Goal: Task Accomplishment & Management: Manage account settings

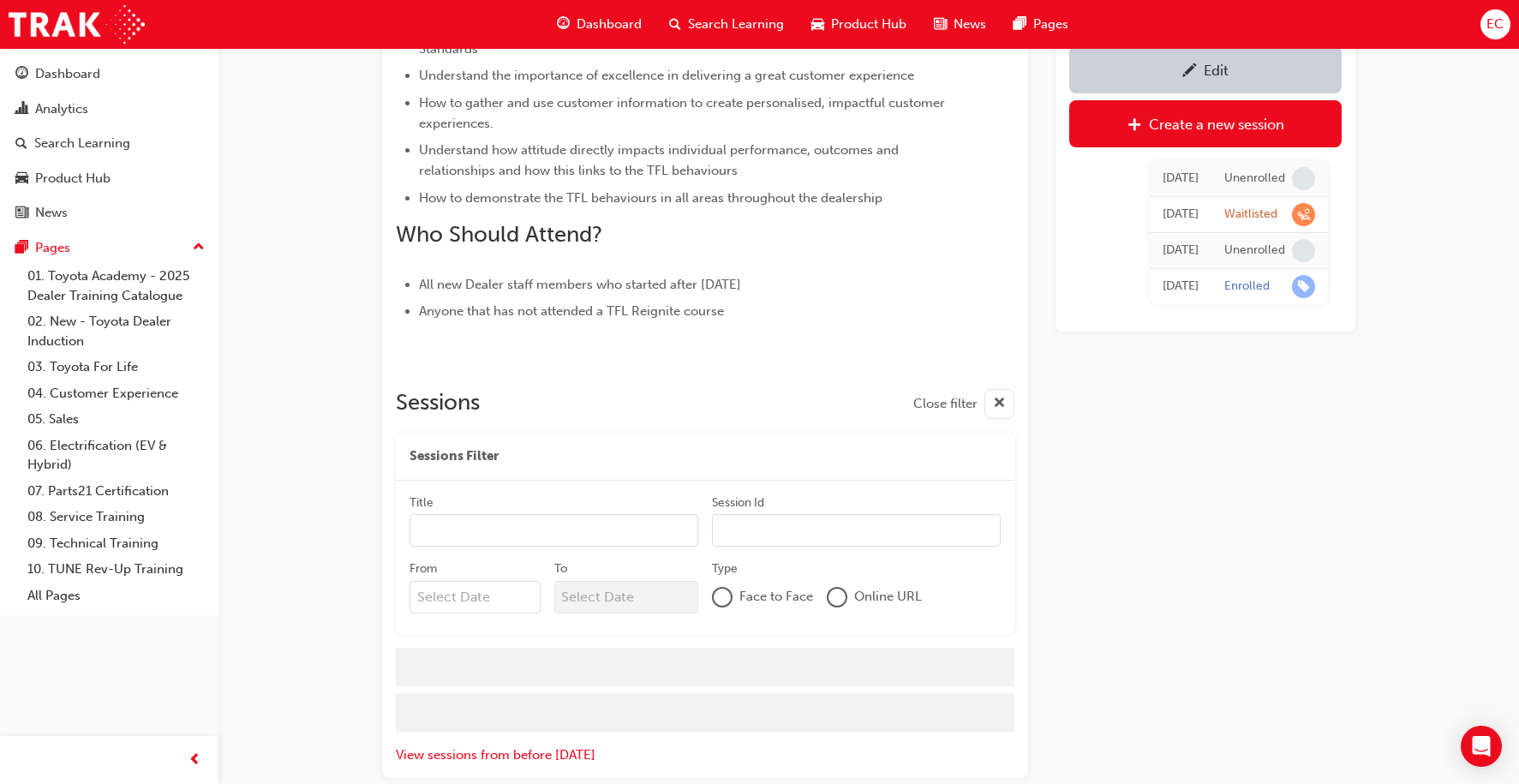
scroll to position [711, 0]
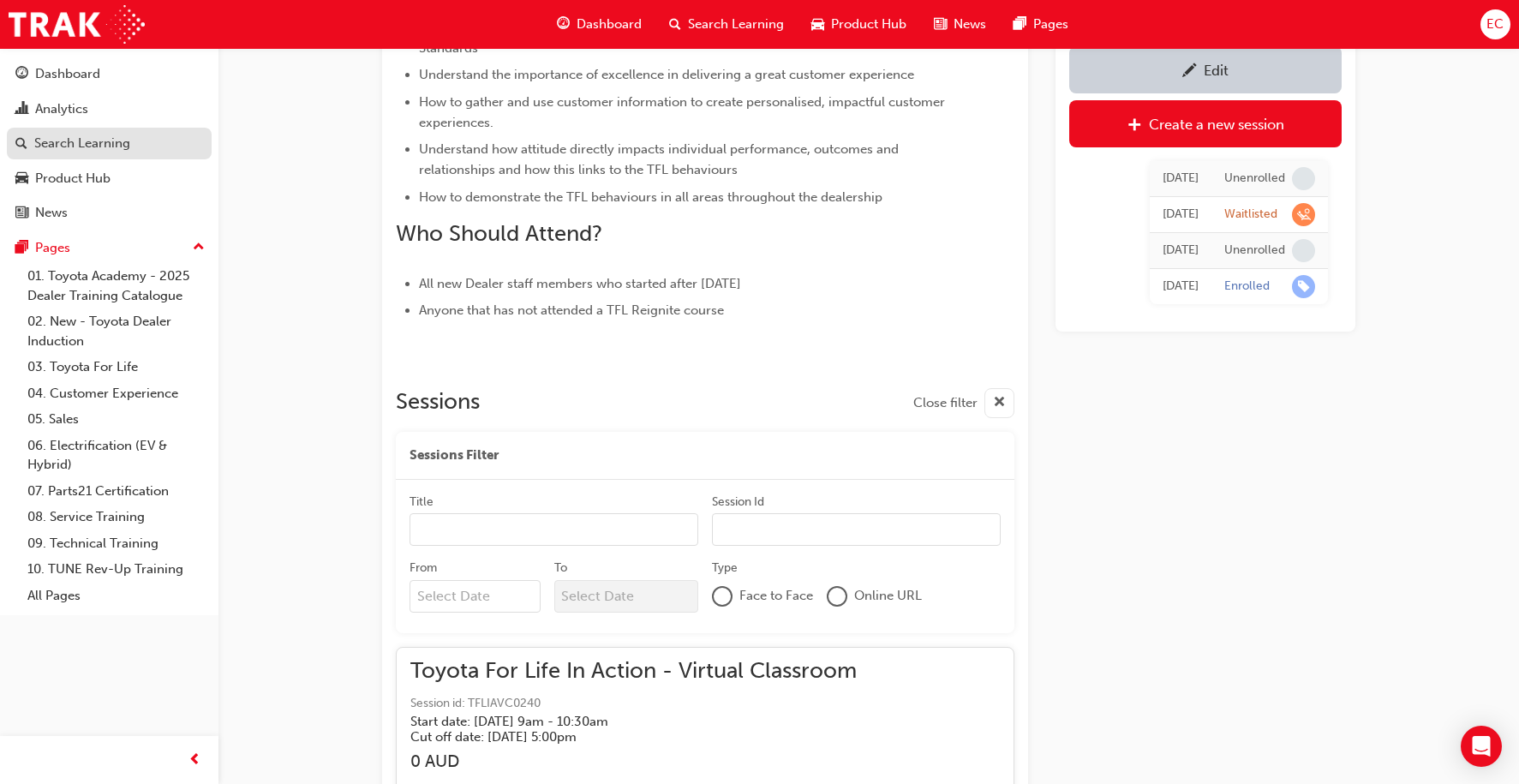
click at [122, 142] on div "Search Learning" at bounding box center [82, 143] width 96 height 20
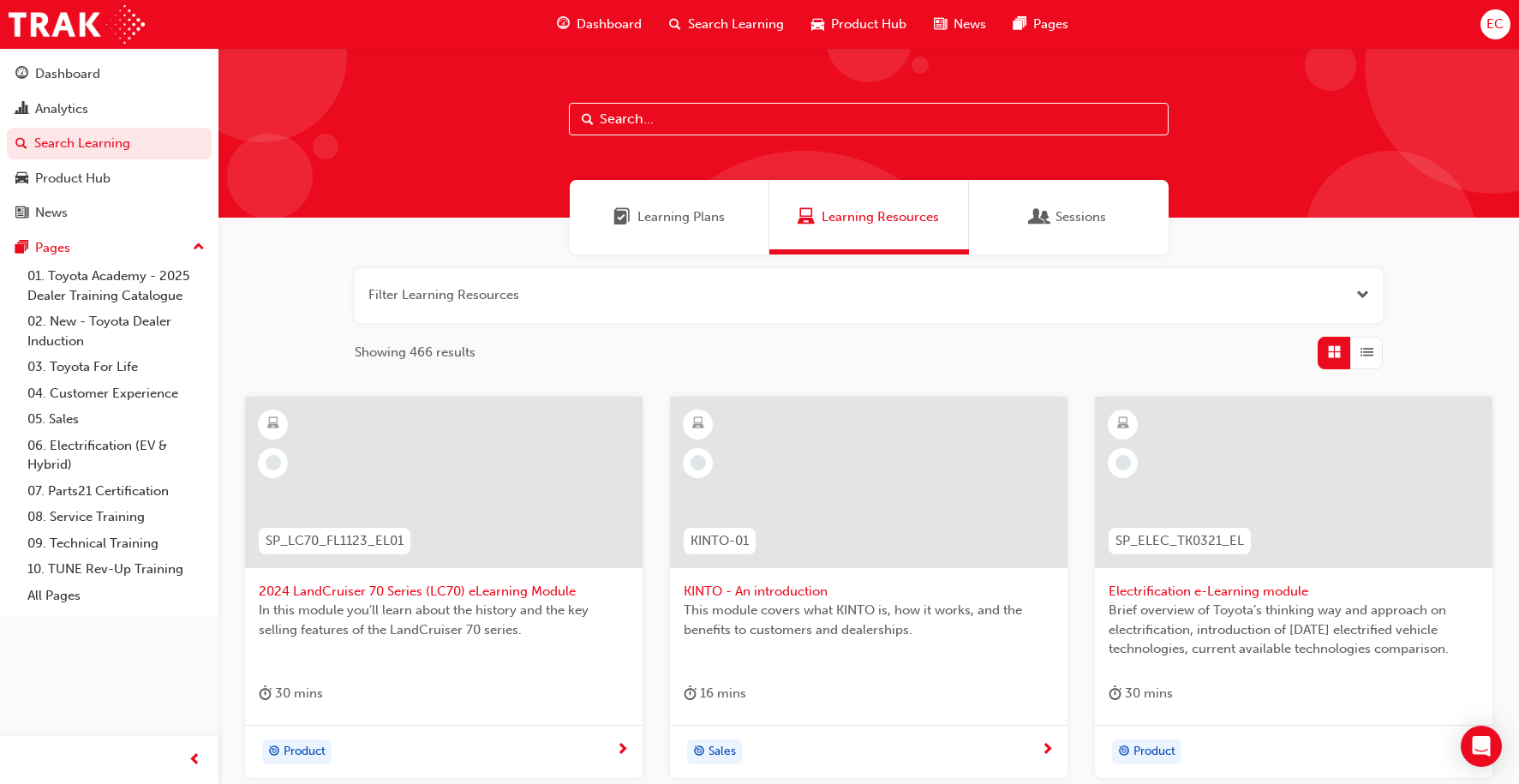
click at [663, 121] on input "text" at bounding box center [868, 118] width 600 height 32
type input "tfl"
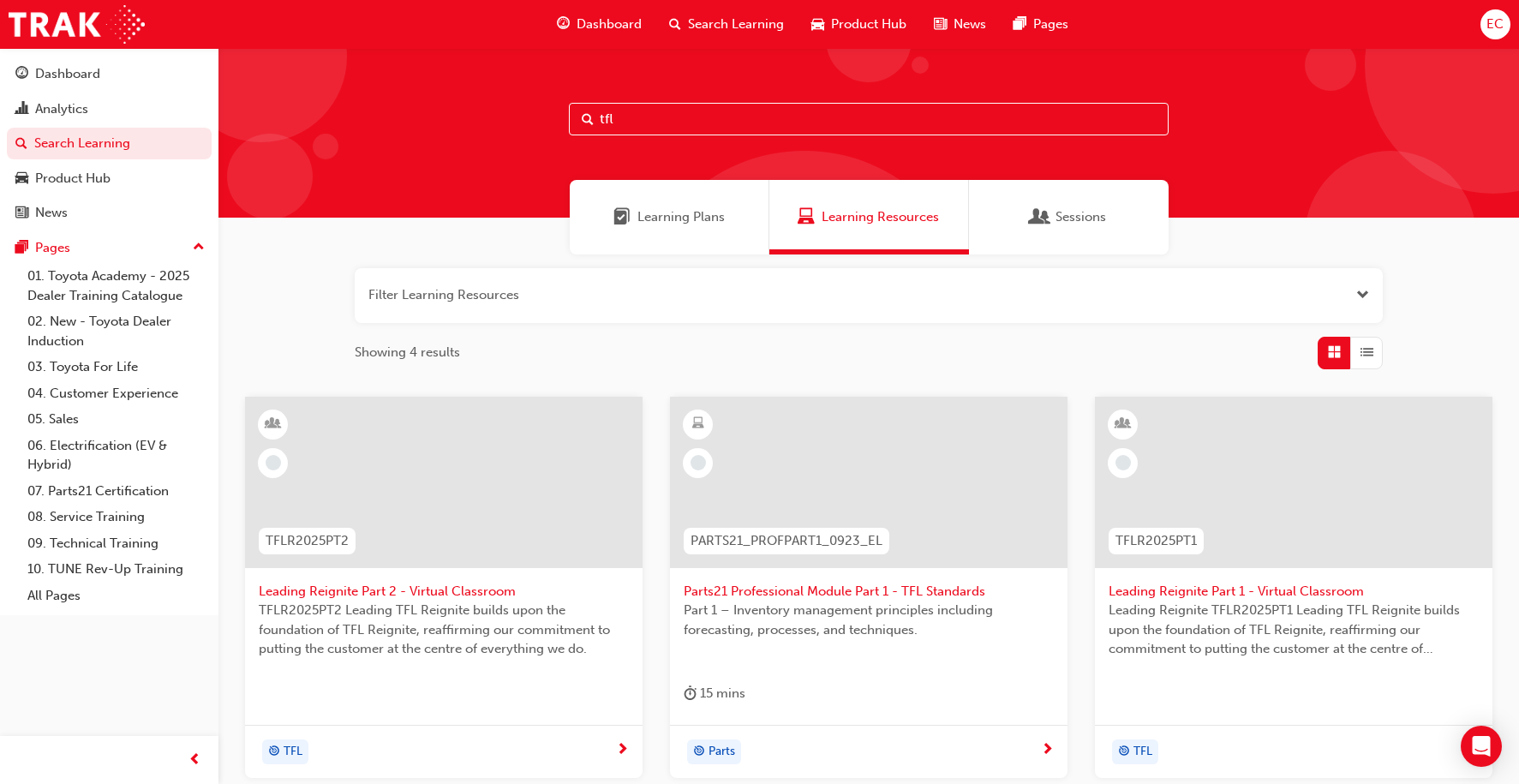
click at [441, 583] on span "Leading Reignite Part 2 - Virtual Classroom" at bounding box center [444, 591] width 370 height 20
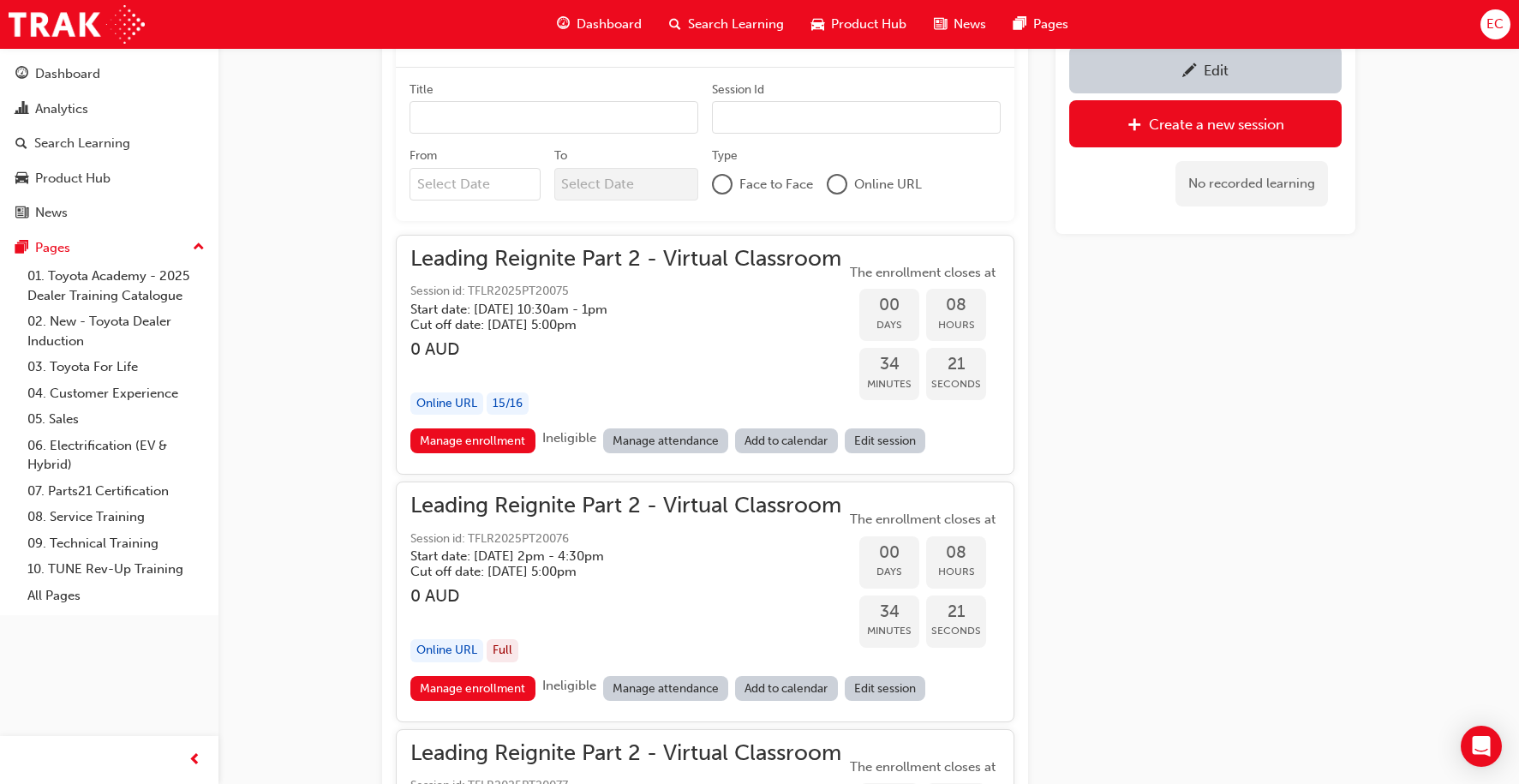
scroll to position [1136, 0]
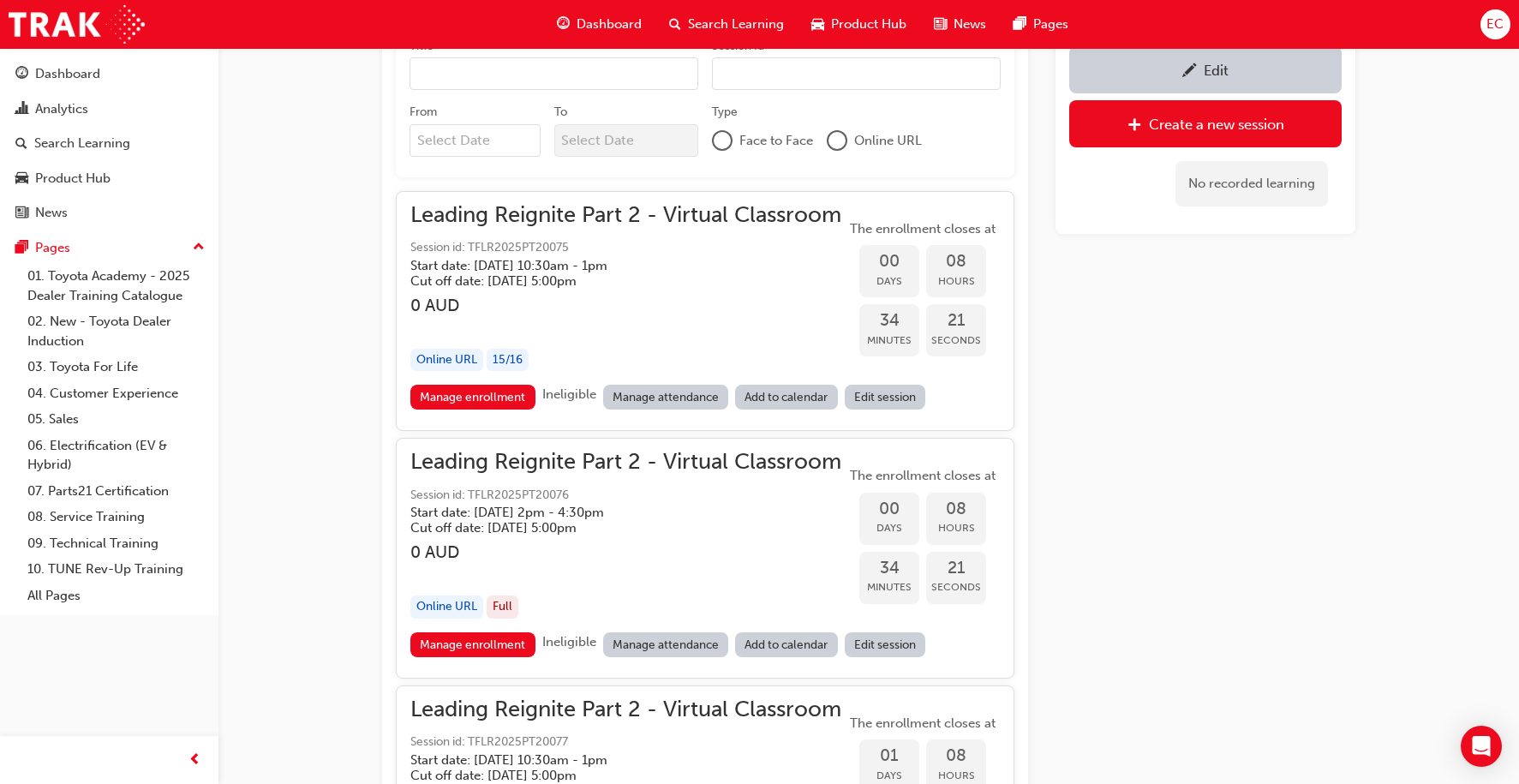
click at [657, 642] on link "Manage attendance" at bounding box center [666, 644] width 126 height 25
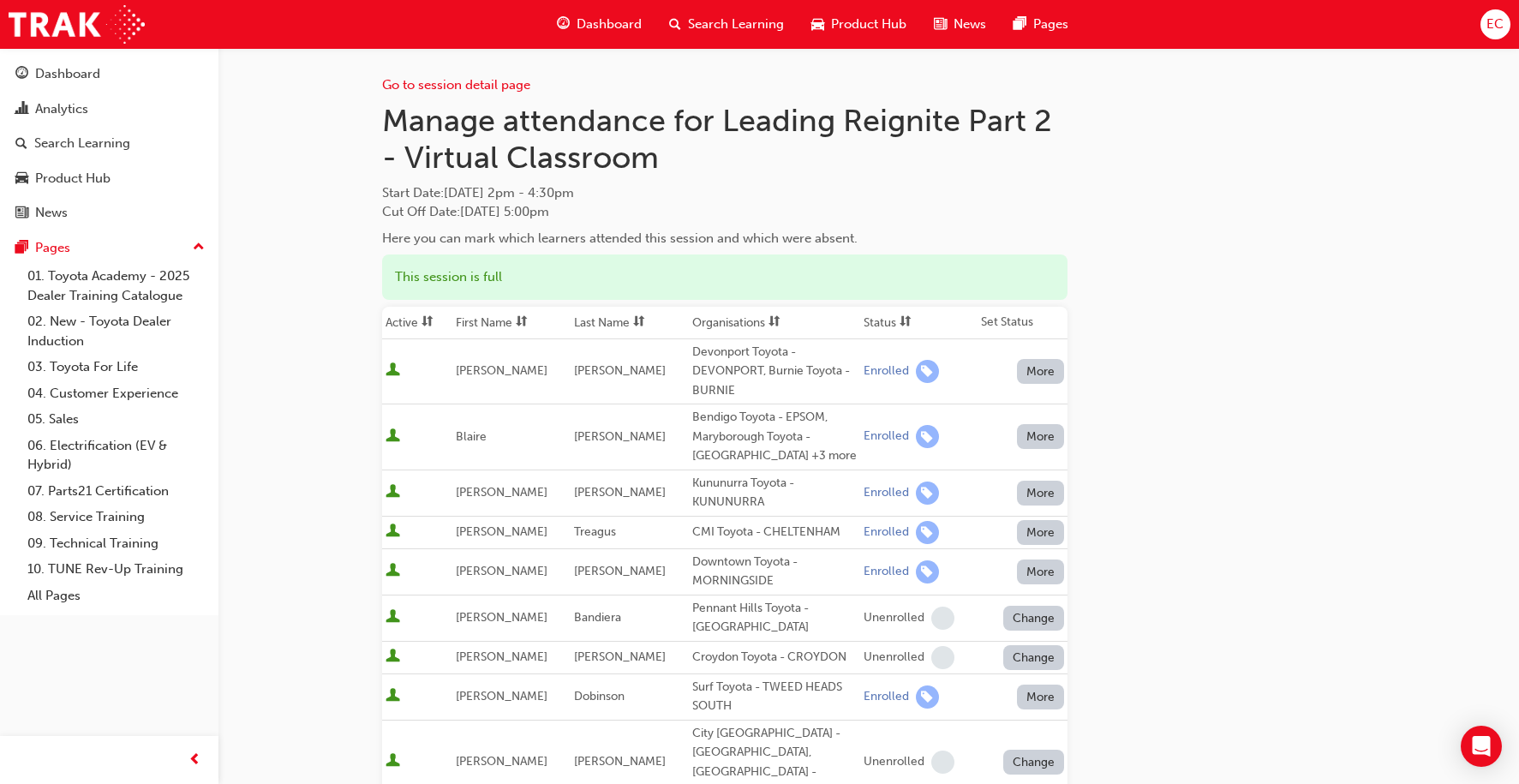
click at [1036, 571] on button "More" at bounding box center [1040, 571] width 48 height 25
click at [1033, 609] on div "Unenrolled" at bounding box center [1029, 613] width 66 height 20
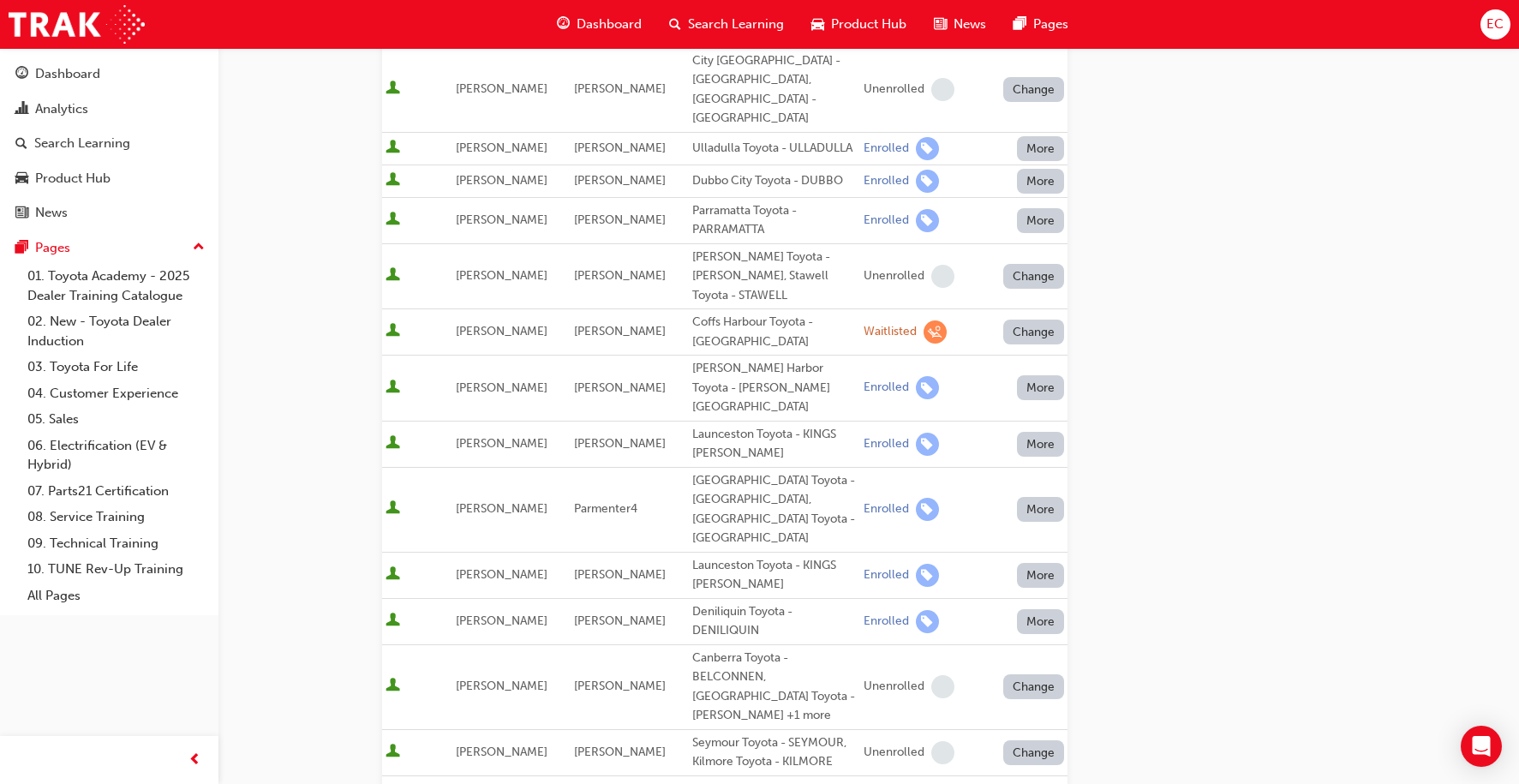
scroll to position [1168, 0]
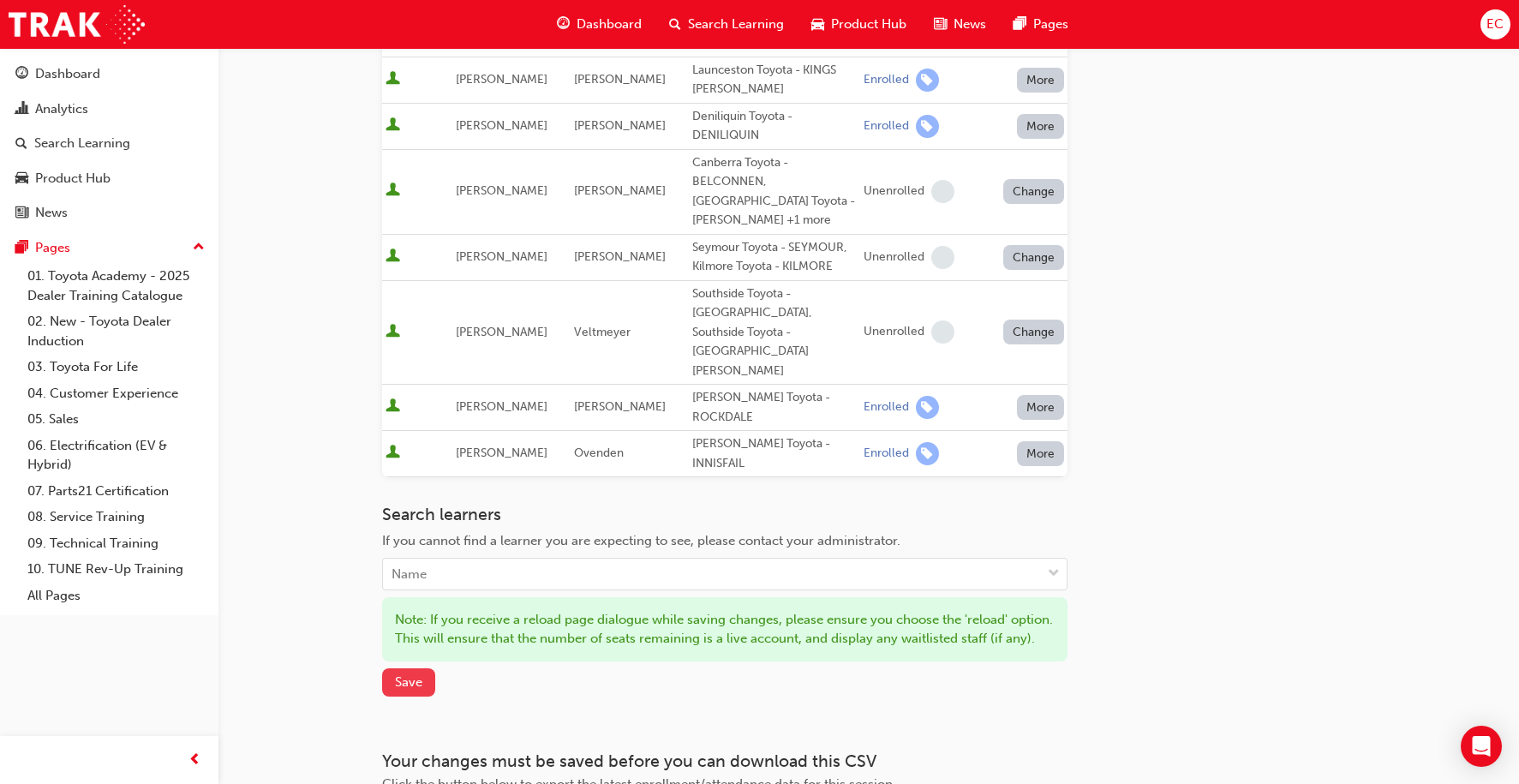
click at [415, 669] on button "Save" at bounding box center [408, 682] width 53 height 29
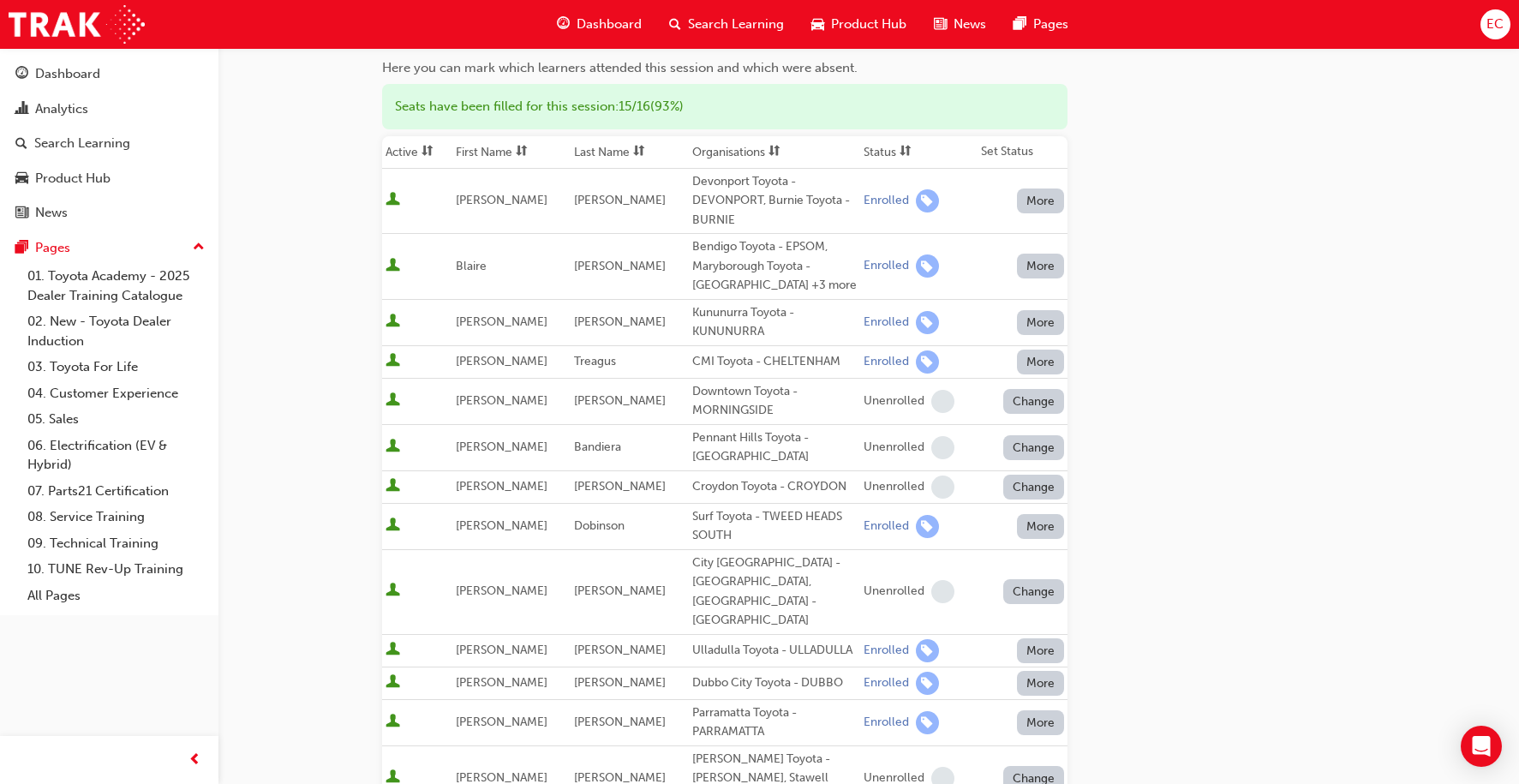
scroll to position [0, 0]
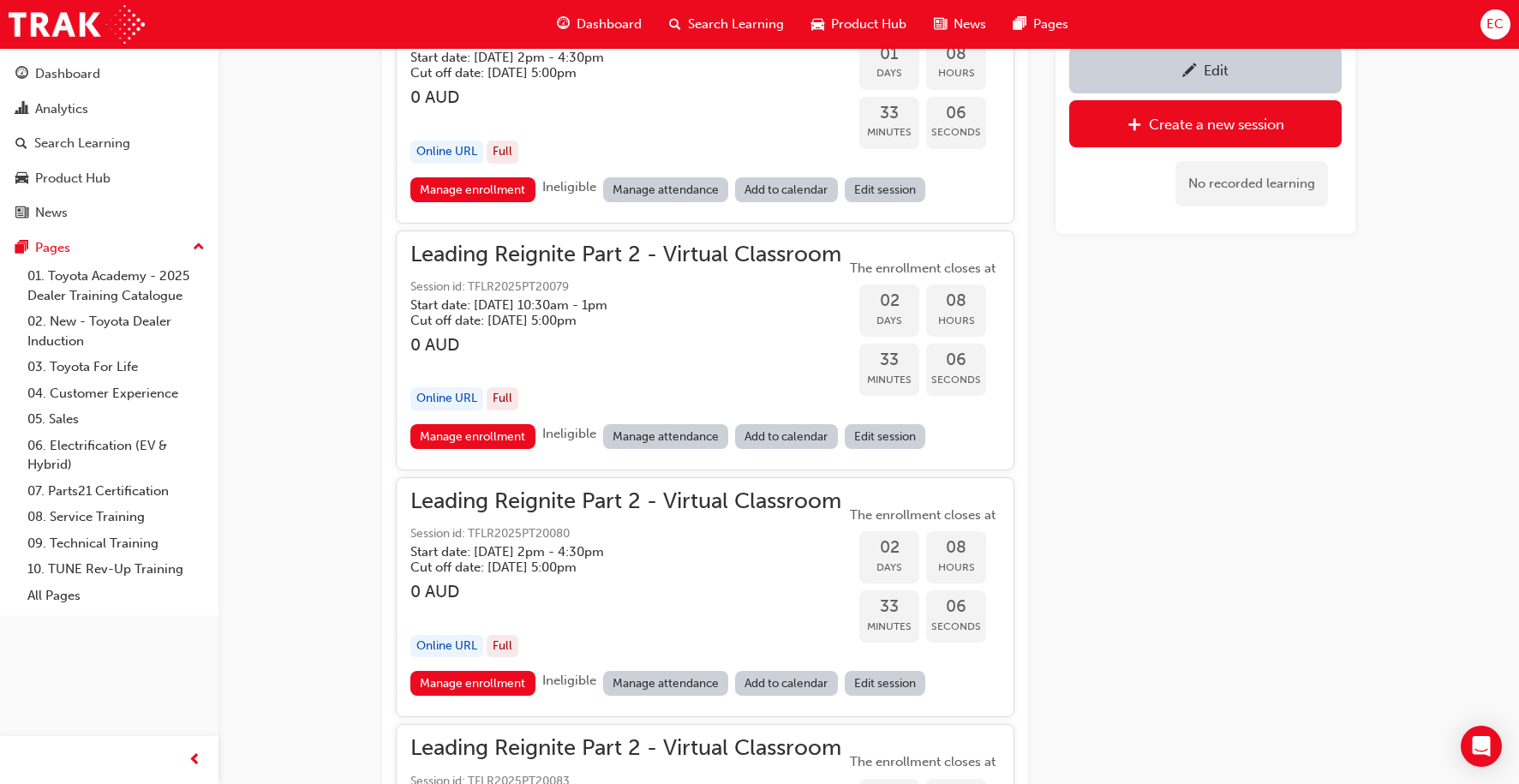
scroll to position [2091, 0]
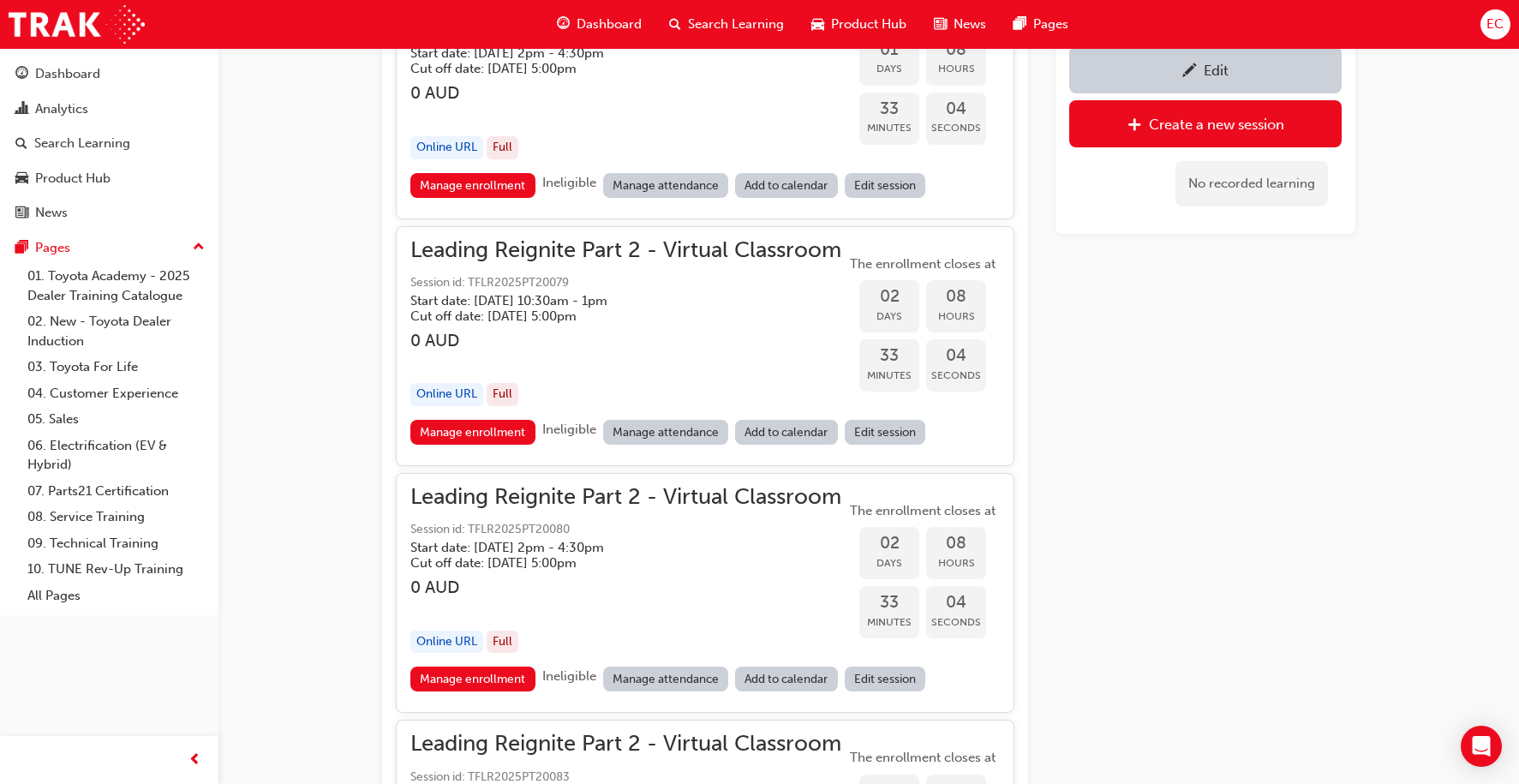
click at [661, 438] on link "Manage attendance" at bounding box center [666, 432] width 126 height 25
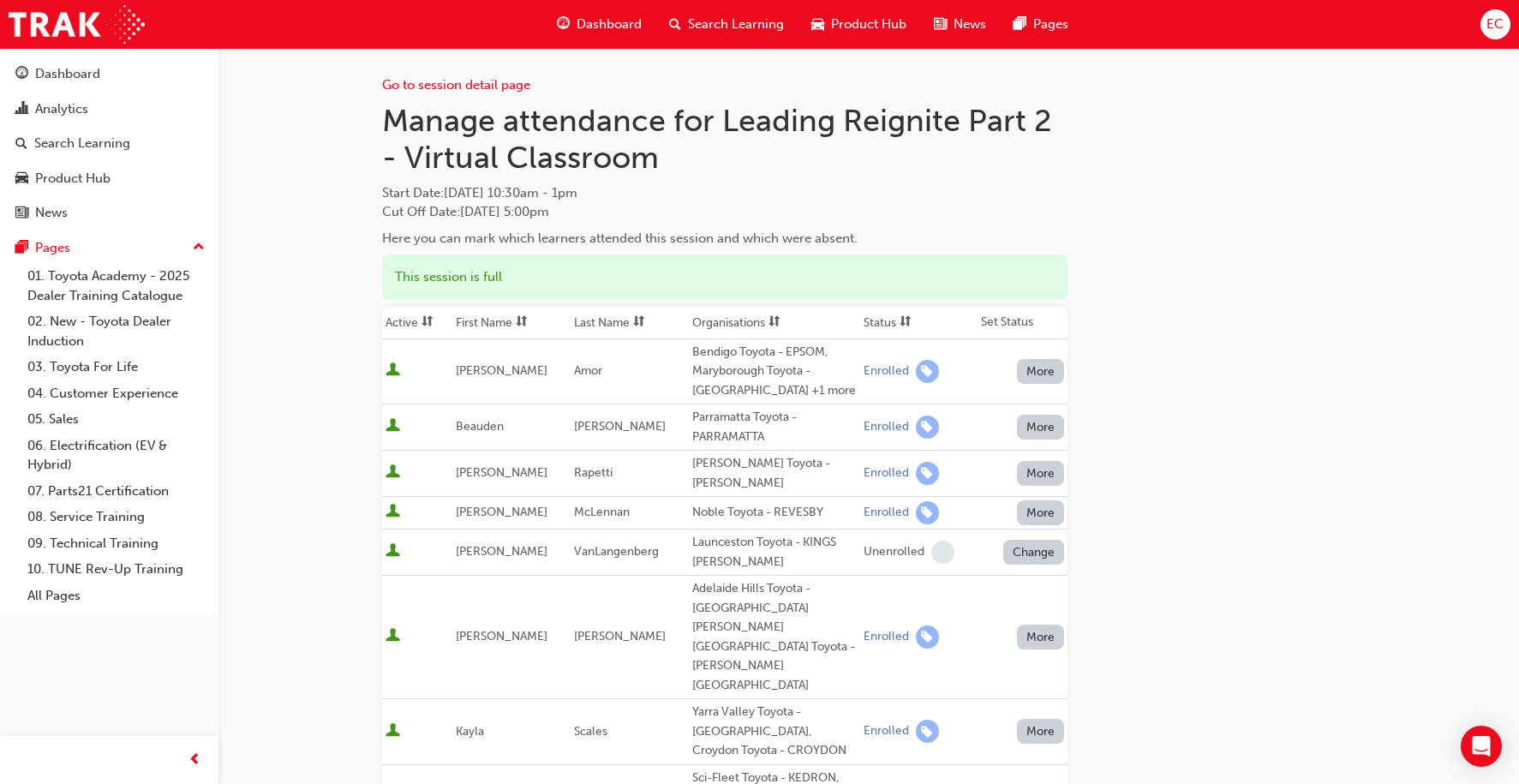
click at [472, 322] on th "First Name" at bounding box center [512, 322] width 118 height 32
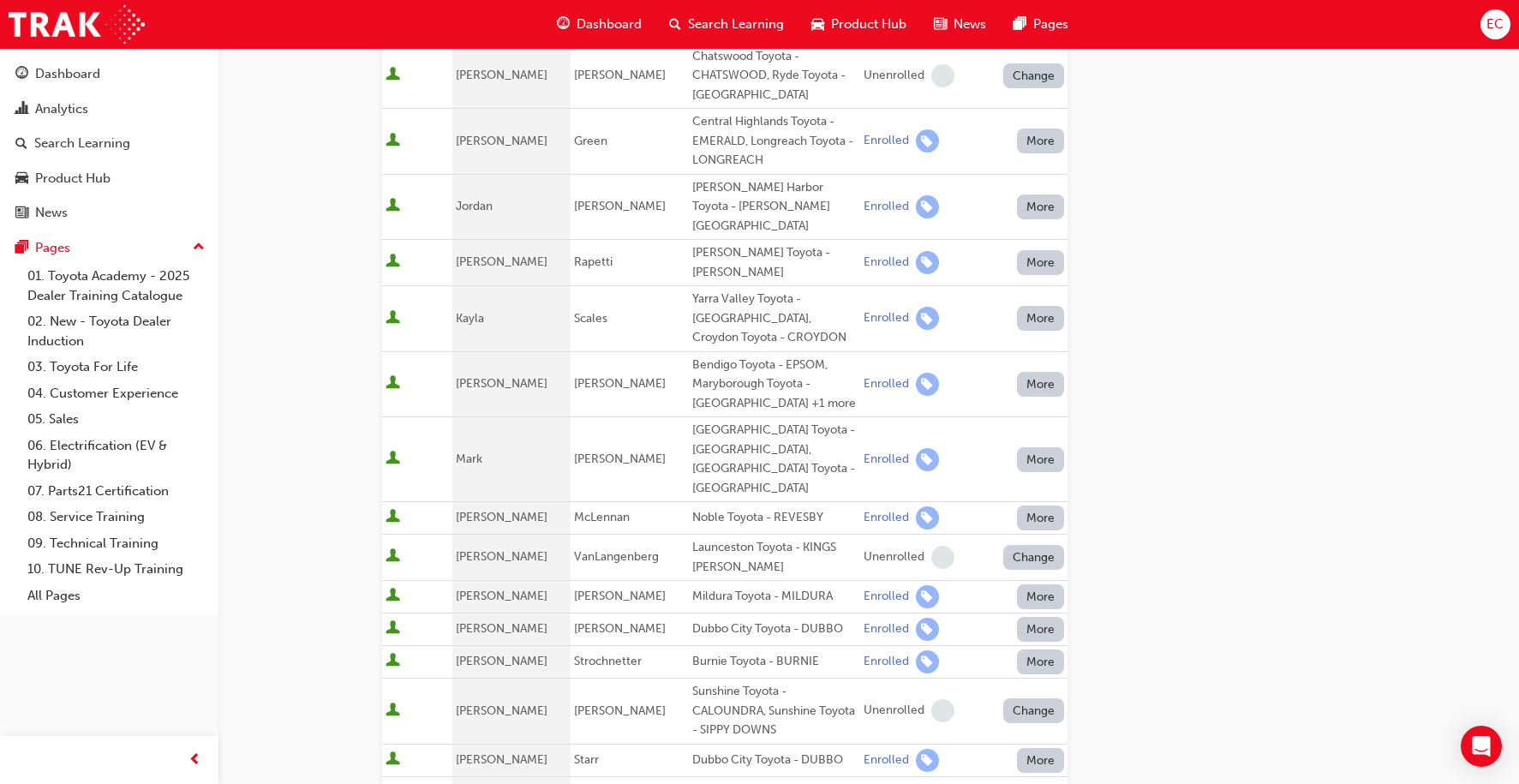
scroll to position [822, 0]
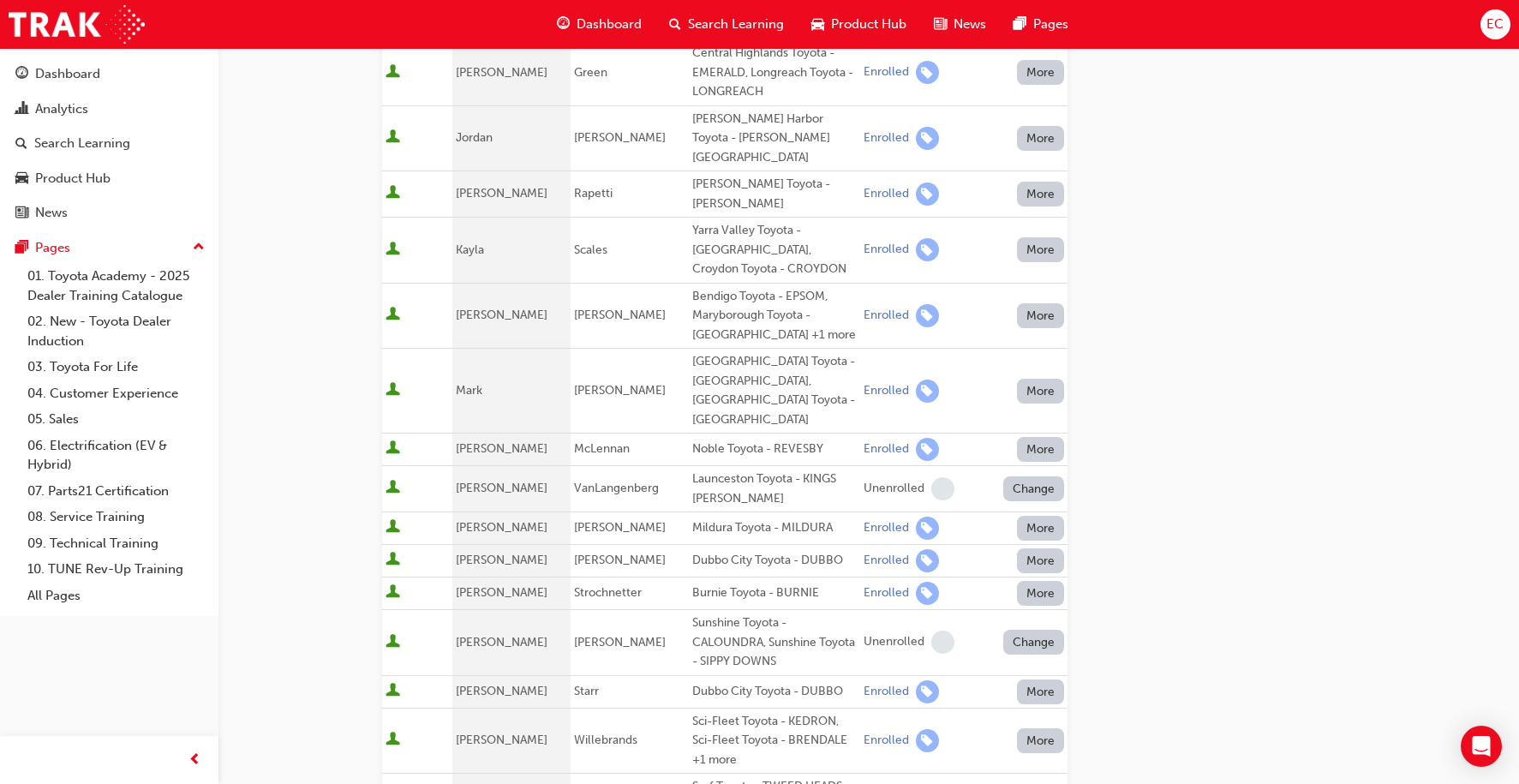
click at [1056, 679] on button "More" at bounding box center [1040, 691] width 48 height 25
click at [1032, 623] on div "Unenrolled" at bounding box center [1029, 623] width 66 height 20
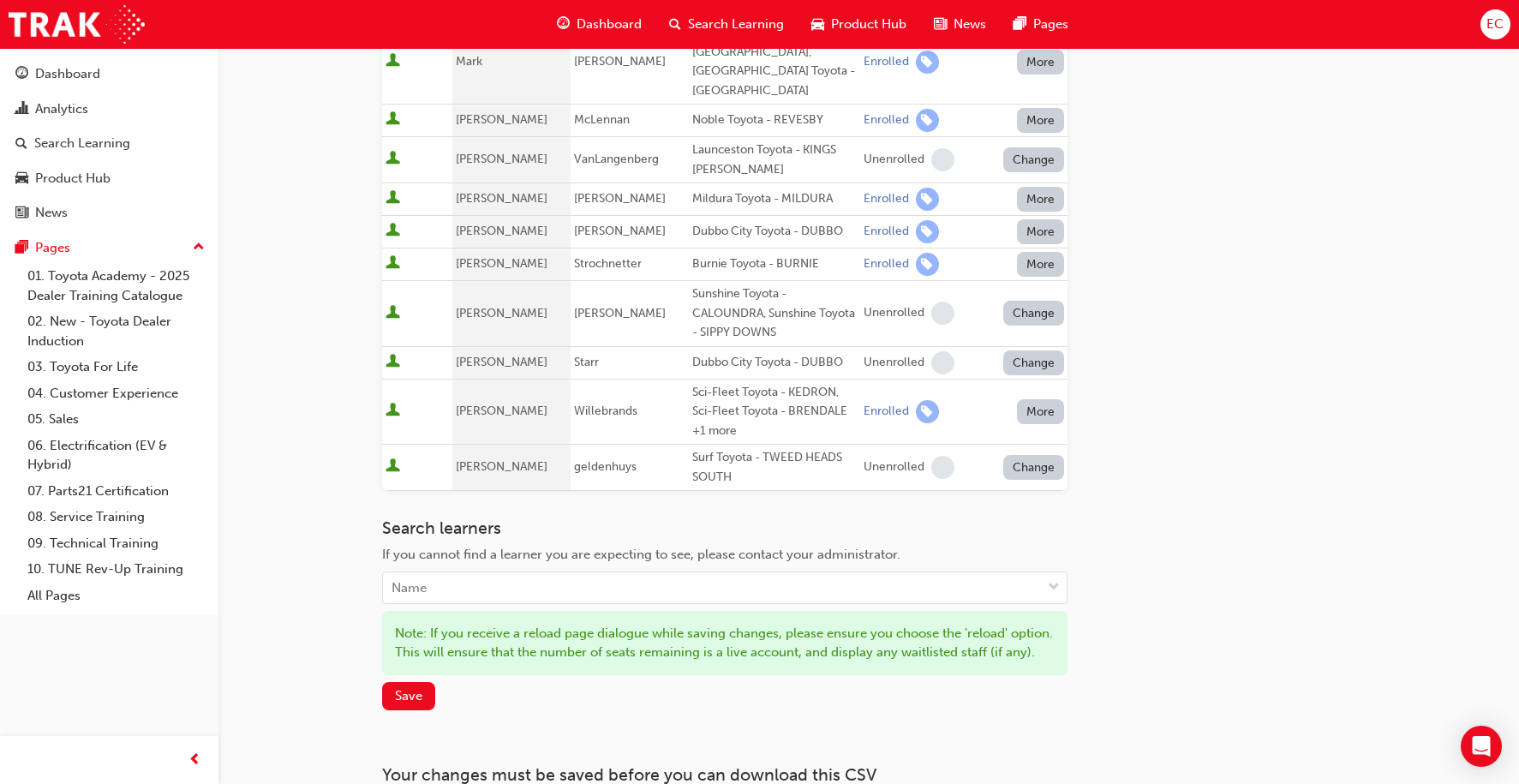
scroll to position [1163, 0]
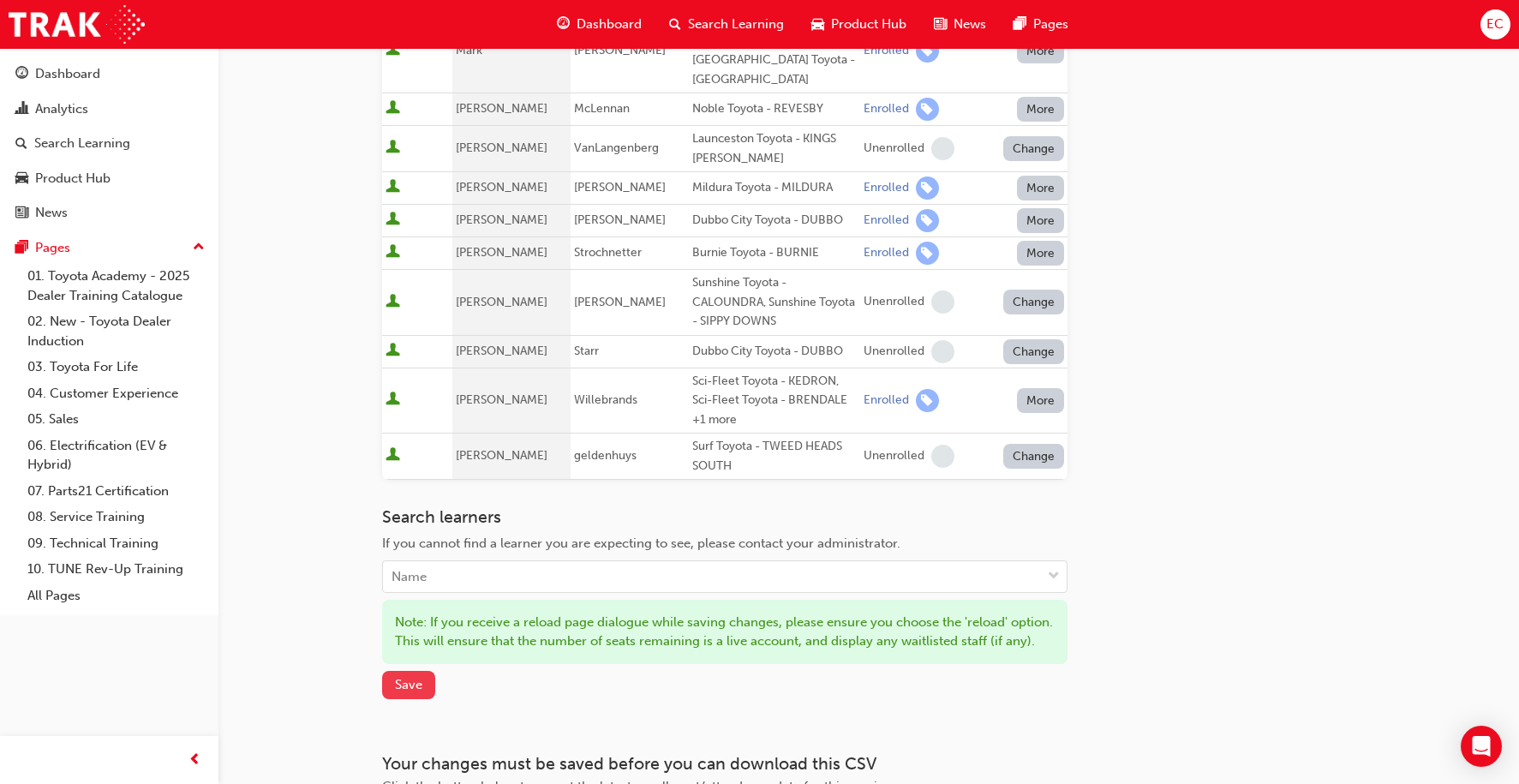
click at [414, 676] on span "Save" at bounding box center [409, 684] width 28 height 16
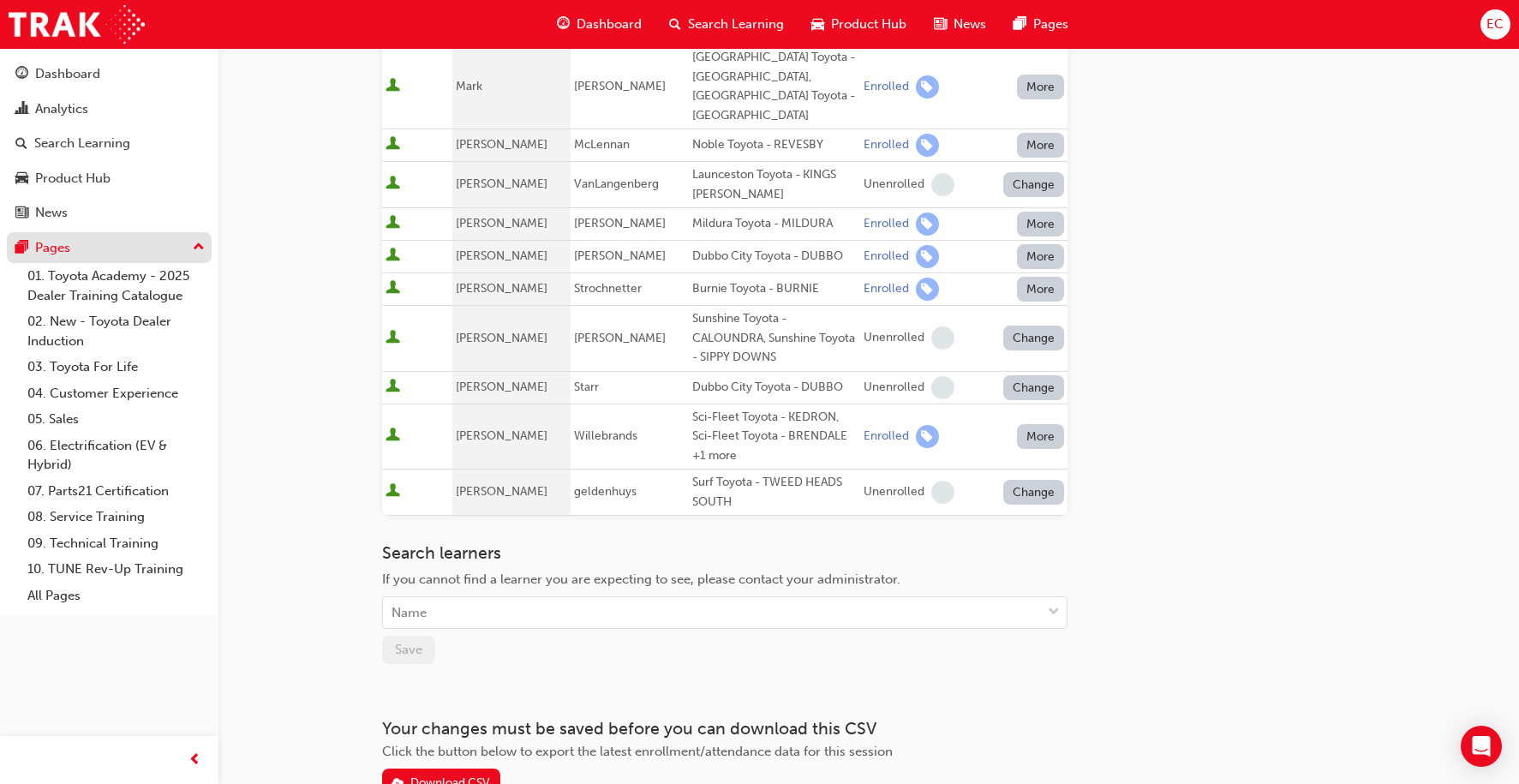
scroll to position [1123, 0]
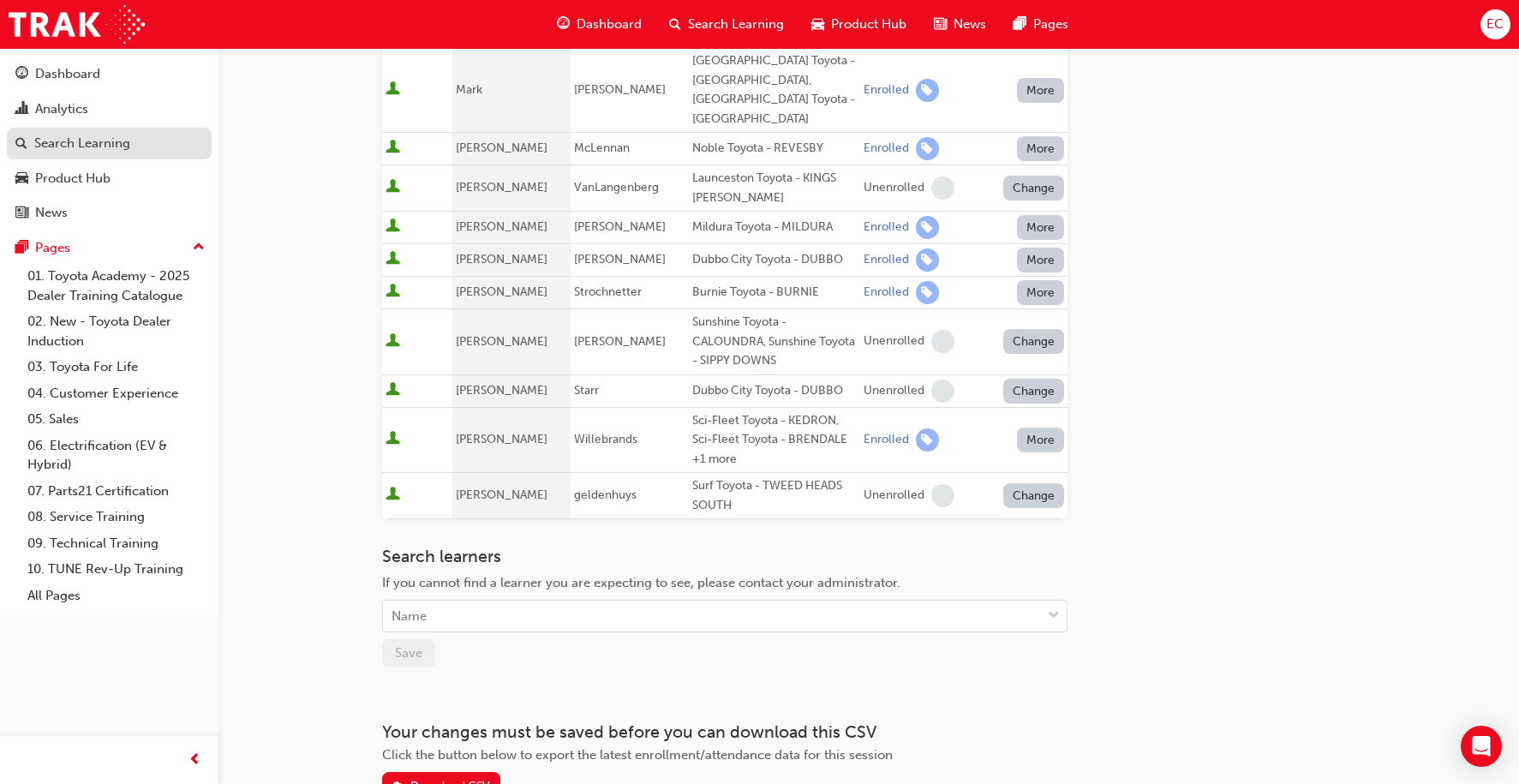
click at [128, 135] on div "Search Learning" at bounding box center [82, 143] width 96 height 20
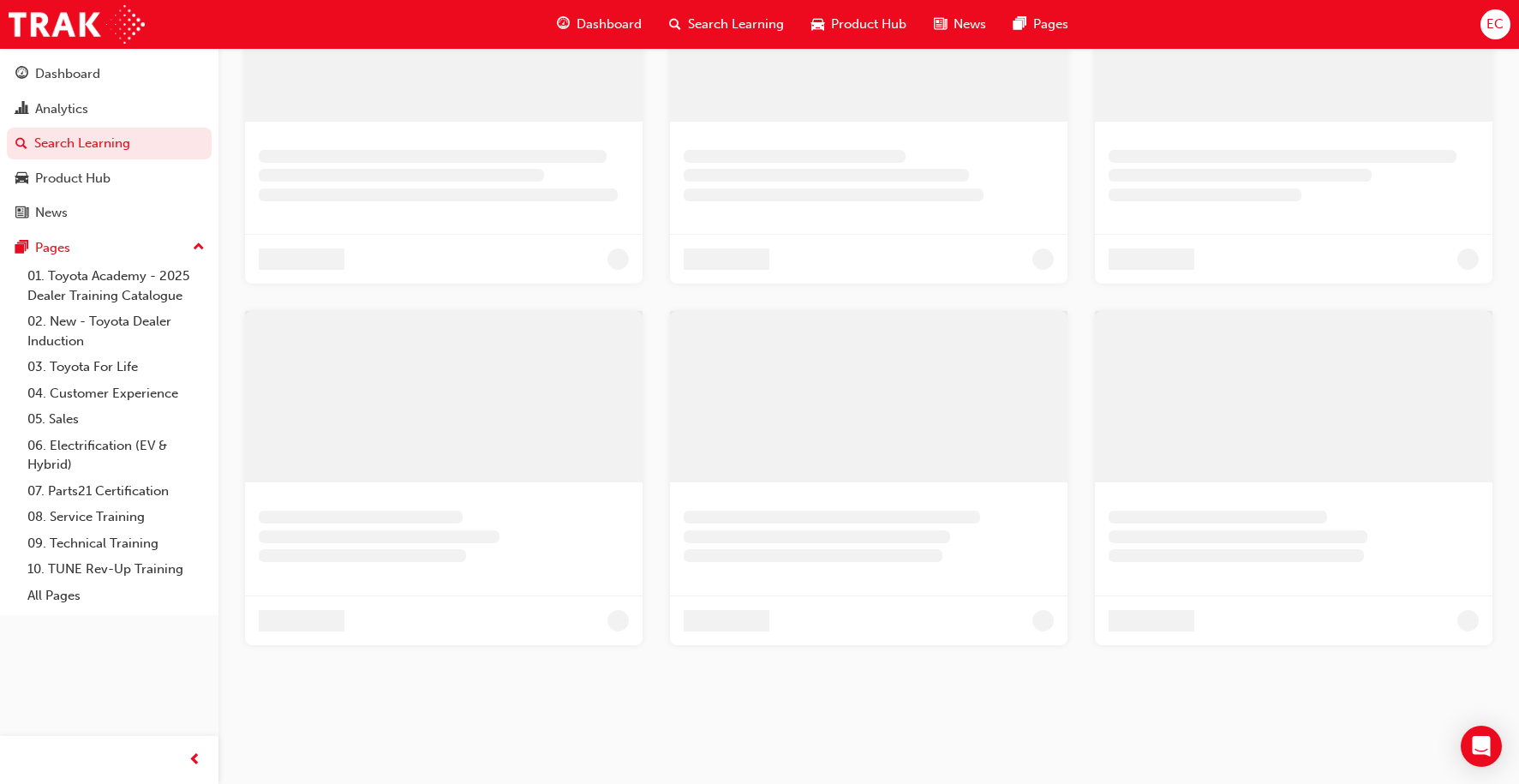
scroll to position [570, 0]
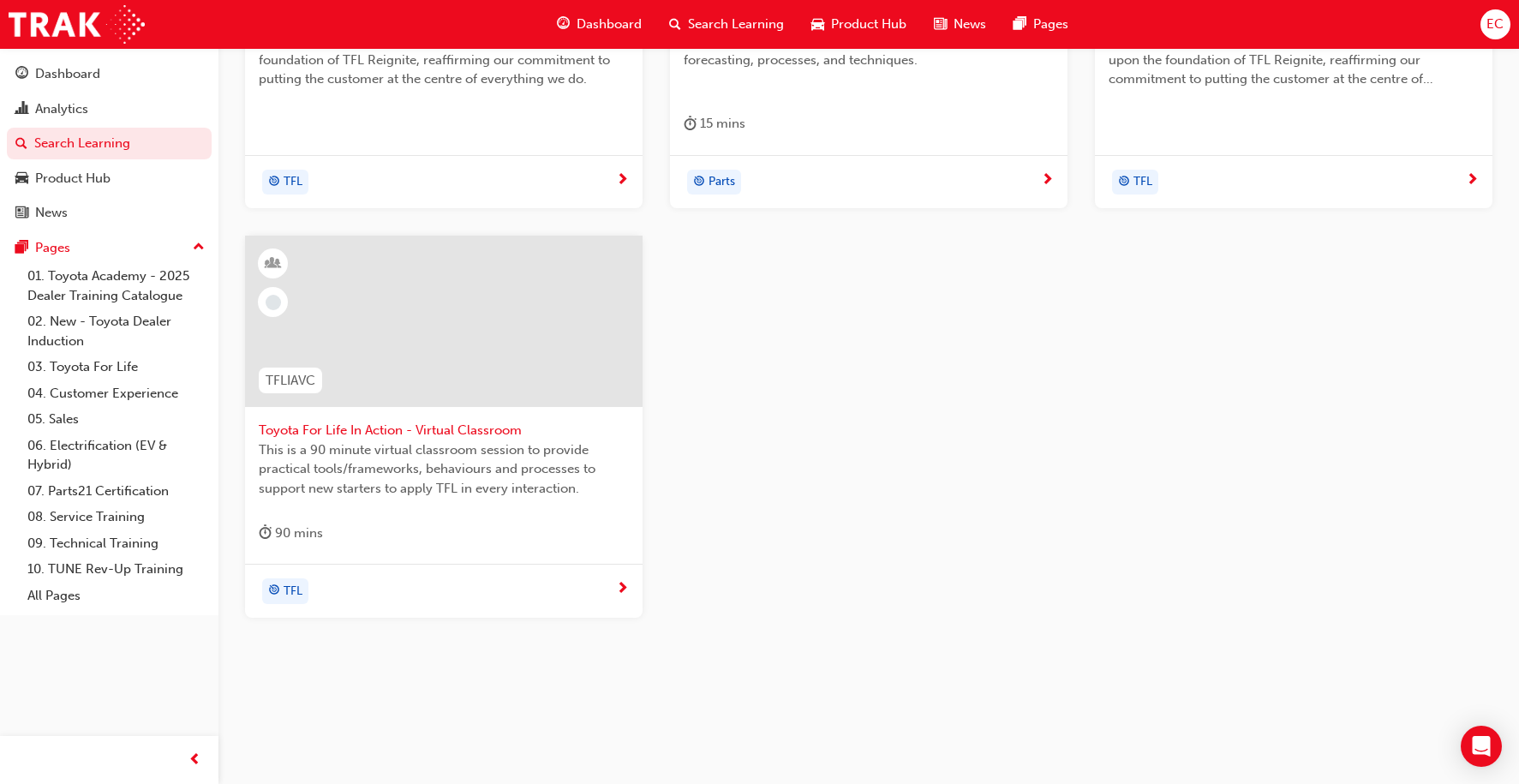
click at [354, 423] on span "Toyota For Life In Action - Virtual Classroom" at bounding box center [444, 430] width 370 height 20
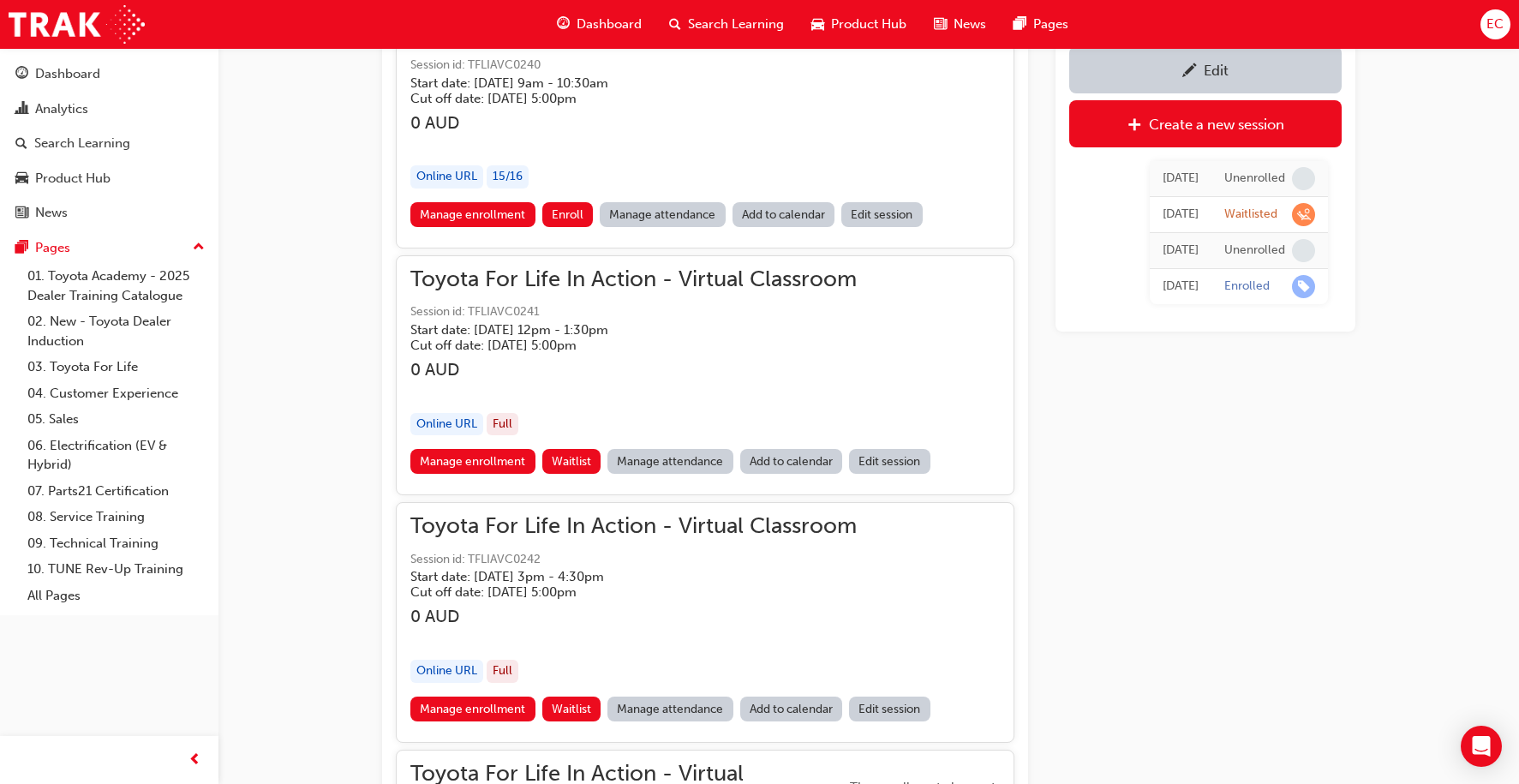
scroll to position [1358, 0]
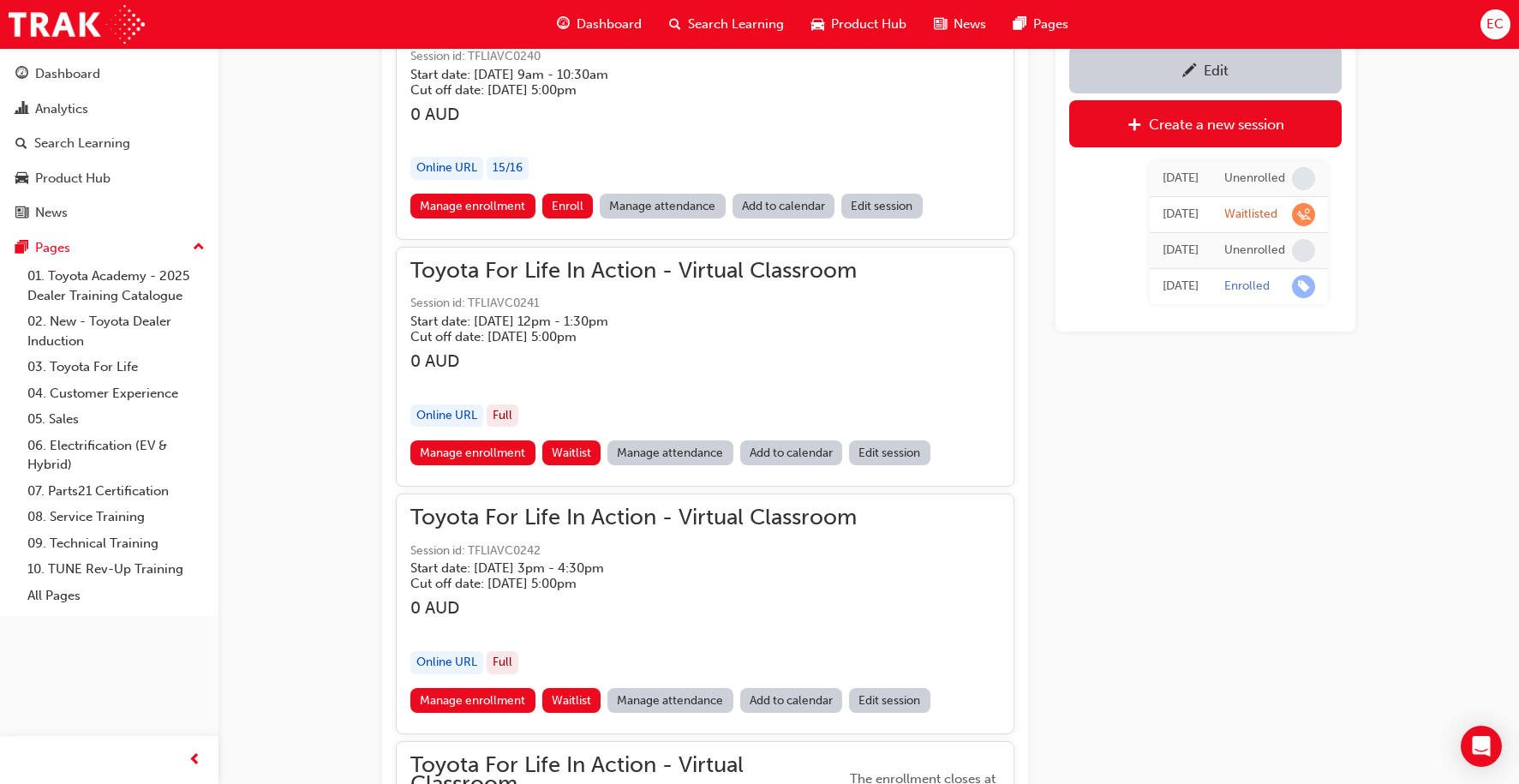
click at [654, 199] on link "Manage attendance" at bounding box center [663, 206] width 126 height 25
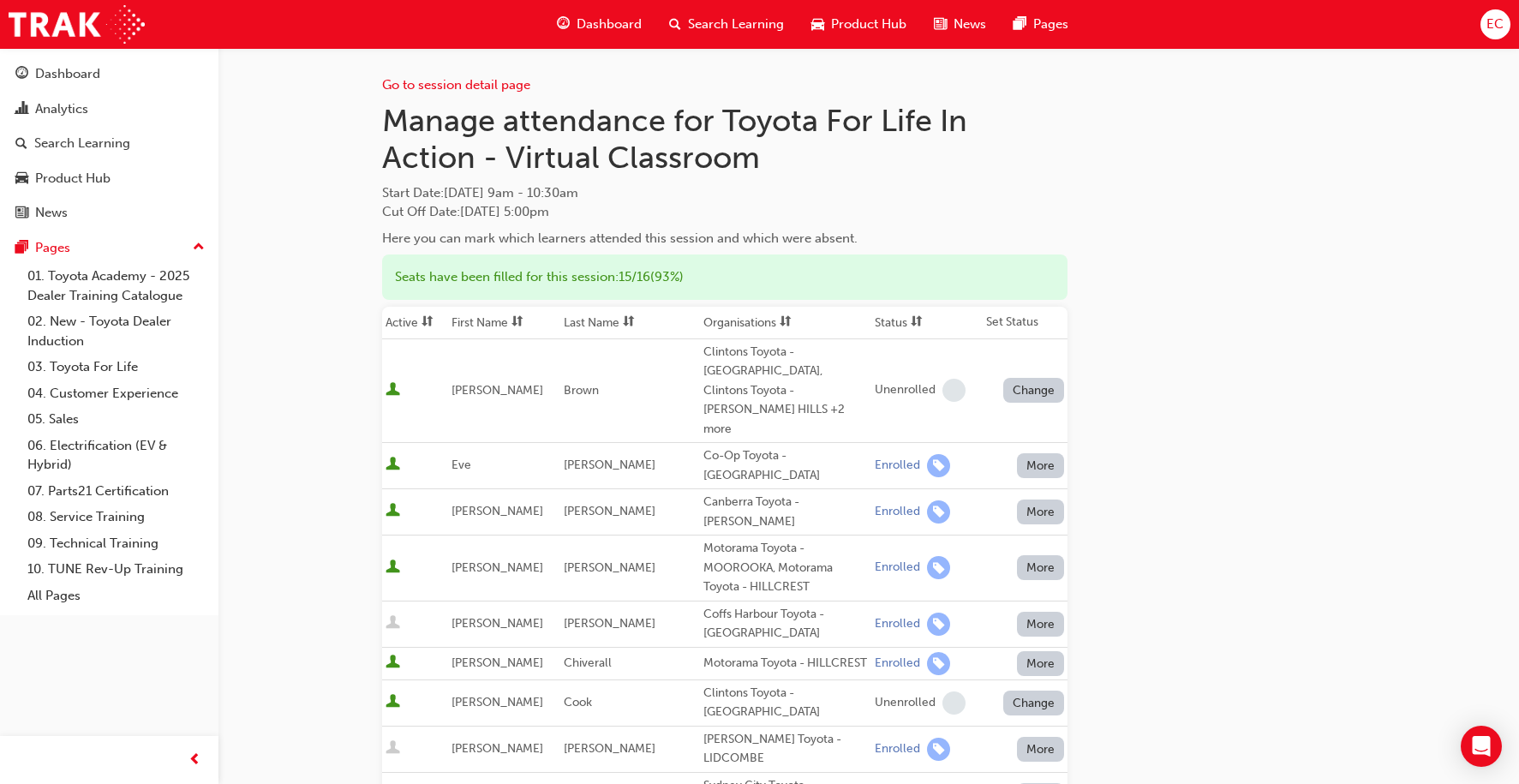
click at [494, 322] on th "First Name" at bounding box center [504, 322] width 112 height 32
